Goal: Find specific page/section

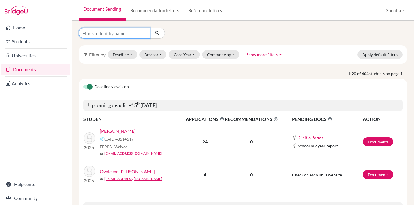
click at [106, 36] on input "Find student by name..." at bounding box center [114, 33] width 71 height 11
type input "devdatt"
click button "submit" at bounding box center [157, 33] width 15 height 11
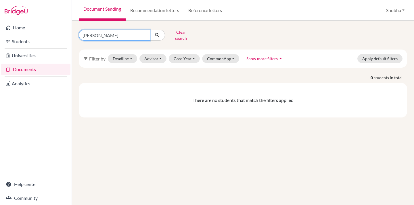
click at [94, 34] on input "devdatt" at bounding box center [114, 35] width 71 height 11
type input "devdutt"
click button "submit" at bounding box center [157, 35] width 15 height 11
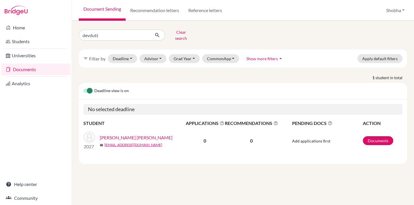
click at [127, 134] on link "[PERSON_NAME] [PERSON_NAME]" at bounding box center [136, 137] width 73 height 7
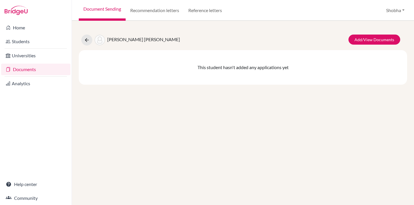
click at [27, 68] on link "Documents" at bounding box center [35, 70] width 69 height 12
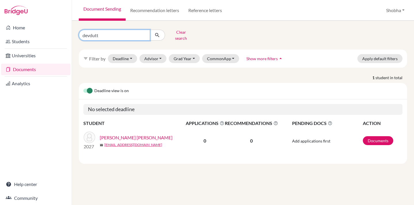
click at [143, 32] on input "devdutt" at bounding box center [114, 35] width 71 height 11
click at [167, 74] on p "1 student in total" at bounding box center [242, 77] width 337 height 6
click at [193, 54] on button "Grad Year" at bounding box center [184, 58] width 31 height 9
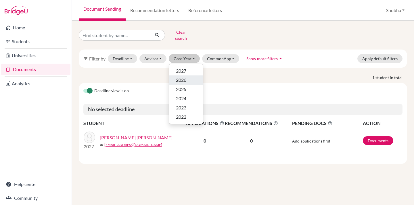
click at [184, 76] on span "2026" at bounding box center [181, 79] width 10 height 7
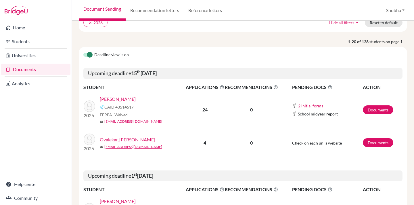
scroll to position [52, 0]
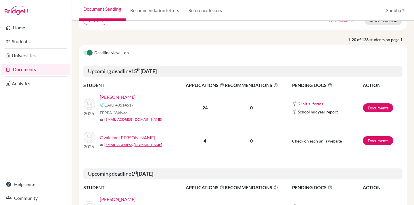
click at [129, 97] on link "[PERSON_NAME]" at bounding box center [118, 96] width 36 height 7
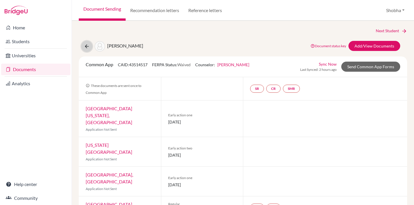
click at [87, 47] on icon at bounding box center [87, 46] width 6 height 6
